Goal: Task Accomplishment & Management: Manage account settings

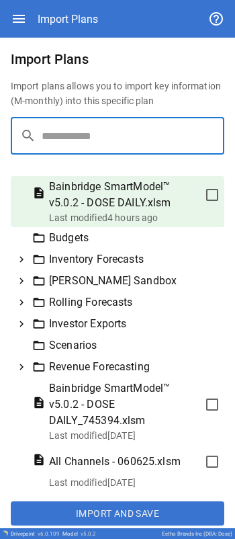
click at [77, 146] on input "text" at bounding box center [133, 136] width 183 height 38
click at [65, 146] on input "text" at bounding box center [133, 136] width 183 height 38
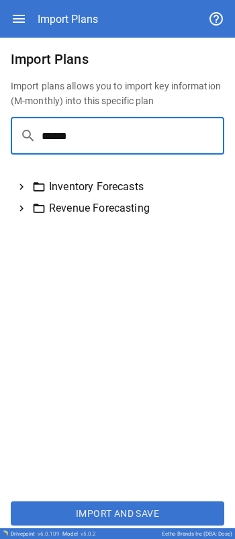
type input "******"
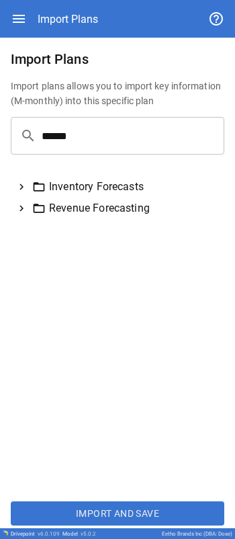
click at [67, 204] on div "Revenue Forecasting" at bounding box center [125, 208] width 187 height 16
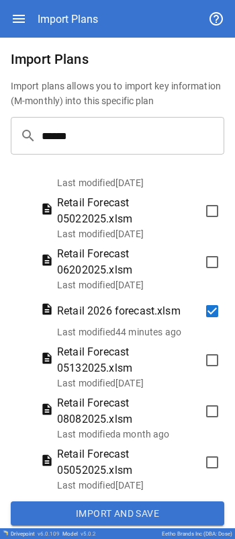
scroll to position [282, 0]
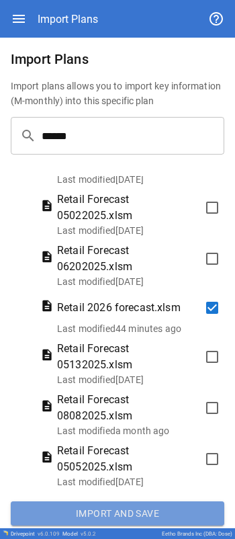
click at [121, 513] on button "Import and Save" at bounding box center [118, 513] width 214 height 24
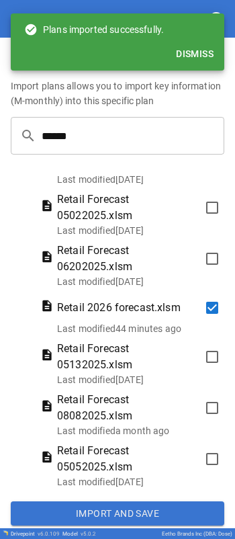
click at [198, 56] on button "Dismiss" at bounding box center [195, 54] width 48 height 25
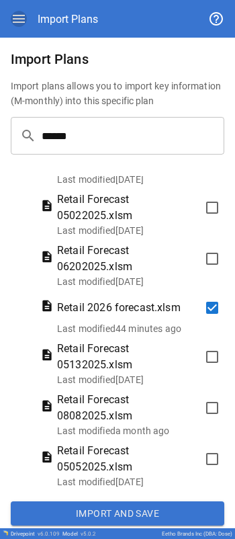
click at [26, 19] on icon "button" at bounding box center [19, 19] width 16 height 16
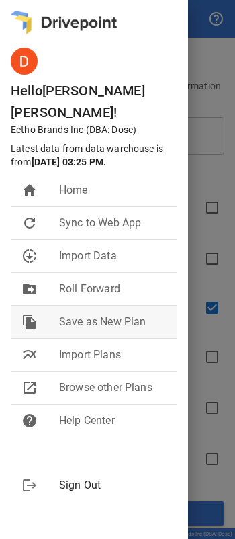
click at [90, 314] on span "Save as New Plan" at bounding box center [113, 322] width 108 height 16
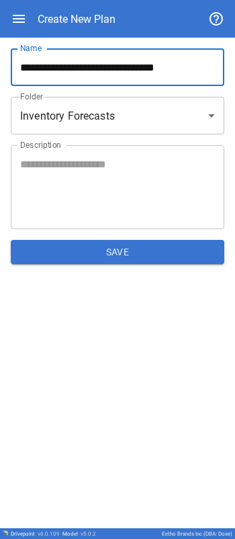
click at [80, 70] on input "**********" at bounding box center [118, 67] width 214 height 38
type input "**********"
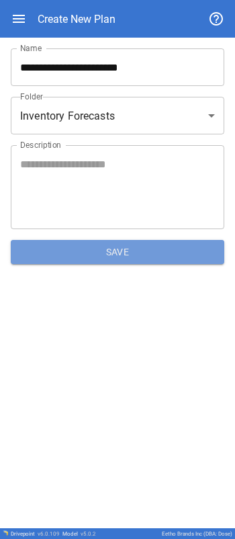
click at [110, 250] on button "Save" at bounding box center [118, 252] width 214 height 24
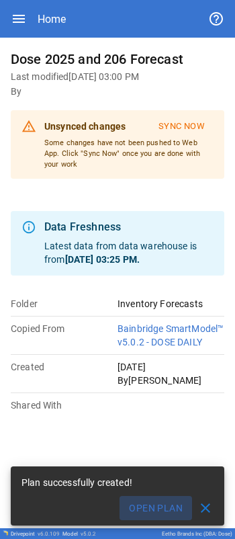
click at [170, 505] on button "Open Plan" at bounding box center [156, 508] width 73 height 24
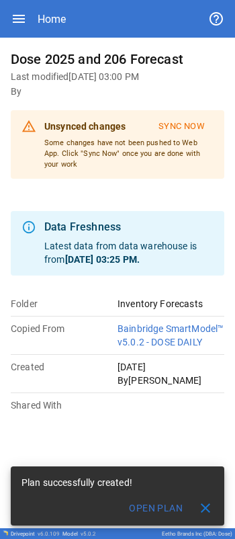
click at [158, 506] on button "Open Plan" at bounding box center [156, 508] width 73 height 24
click at [149, 198] on div "Dose 2025 and 206 Forecast Last modified [DATE] 03:00 PM By Unsynced changes Sy…" at bounding box center [118, 230] width 214 height 364
click at [95, 69] on h6 "Dose 2025 and 206 Forecast" at bounding box center [118, 59] width 214 height 22
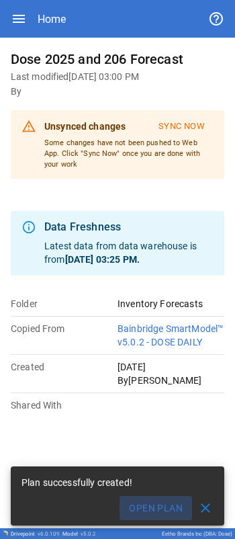
click at [144, 508] on button "Open Plan" at bounding box center [156, 508] width 73 height 24
